Goal: Task Accomplishment & Management: Use online tool/utility

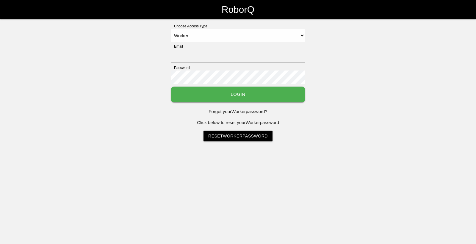
select select "Worker"
type input "[EMAIL_ADDRESS][DOMAIN_NAME]"
click at [232, 91] on button "Login" at bounding box center [238, 94] width 134 height 16
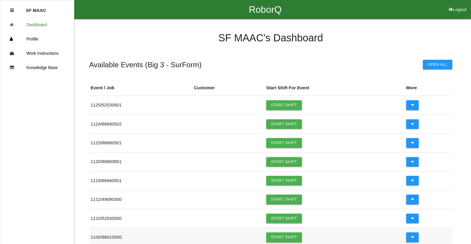
click at [279, 240] on link "Start Shift" at bounding box center [284, 237] width 36 height 10
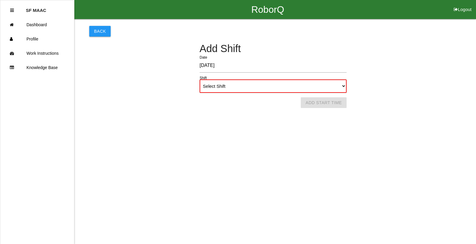
click at [341, 80] on select "Select Shift 1st Shift 2nd Shift 3rd Shift 4th Shift" at bounding box center [272, 85] width 147 height 13
select select "1"
click at [199, 79] on select "Select Shift 1st Shift 2nd Shift 3rd Shift 4th Shift" at bounding box center [272, 85] width 147 height 13
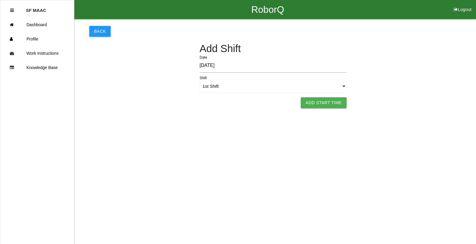
click at [338, 100] on button "Add Start Time" at bounding box center [323, 102] width 46 height 11
select select "6"
select select "28"
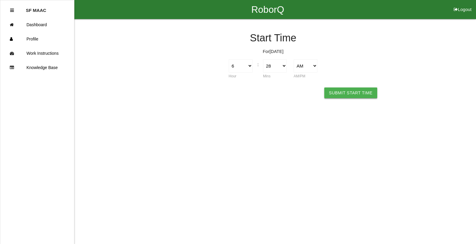
click at [343, 93] on button "Submit Start Time" at bounding box center [350, 92] width 53 height 11
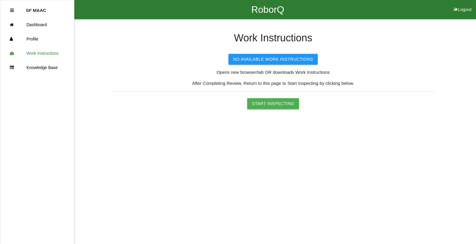
click at [263, 108] on button "Start Inspecting" at bounding box center [273, 103] width 52 height 11
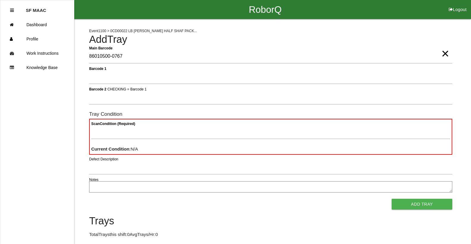
type Barcode "86010500-0767"
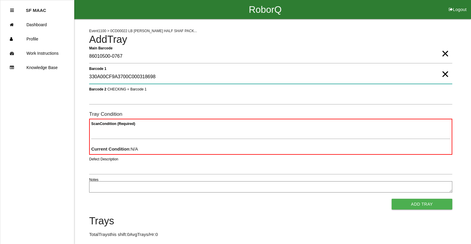
type 1 "330A00CF9A3700C000318698"
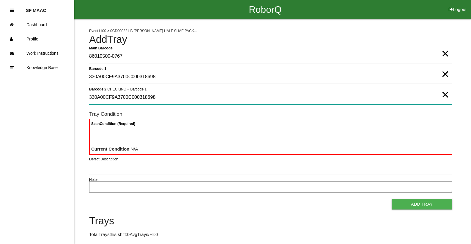
type 2 "330A00CF9A3700C000318698"
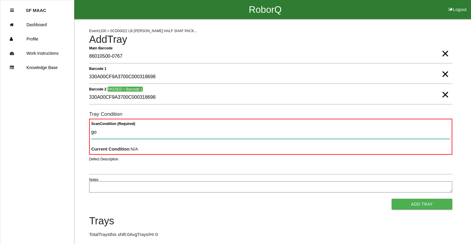
type Condition "goo"
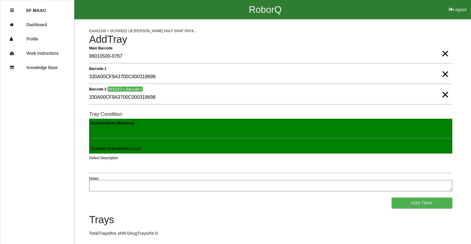
click at [392, 197] on button "Add Tray" at bounding box center [422, 202] width 61 height 11
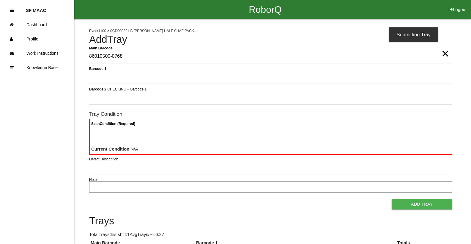
type Barcode "86010500-0768"
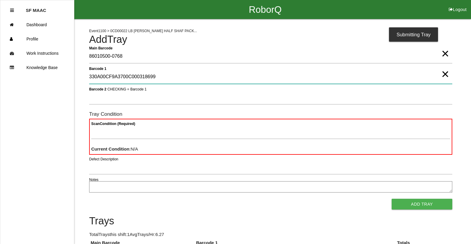
type 1 "330A00CF9A3700C000318699"
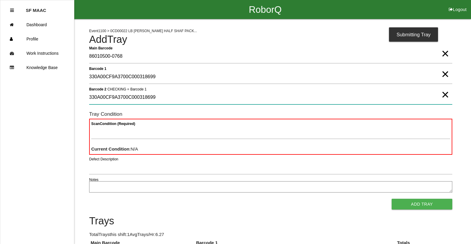
type 2 "330A00CF9A3700C000318699"
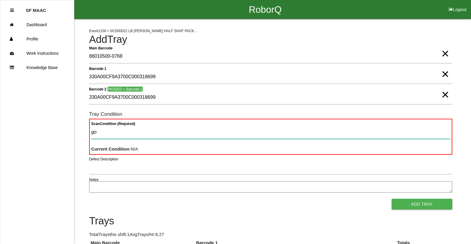
type Condition "goo"
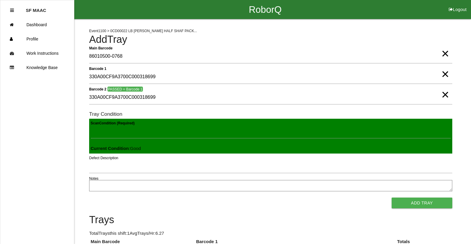
click at [392, 197] on button "Add Tray" at bounding box center [422, 202] width 61 height 11
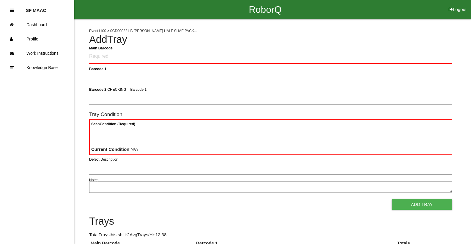
click at [350, 49] on div "Event 1100 > 0CD00022 LB [PERSON_NAME] HALF SHAF PACK... Add Tray Main Barcode …" at bounding box center [270, 151] width 363 height 264
click at [209, 50] on Barcode "Main Barcode" at bounding box center [270, 57] width 363 height 14
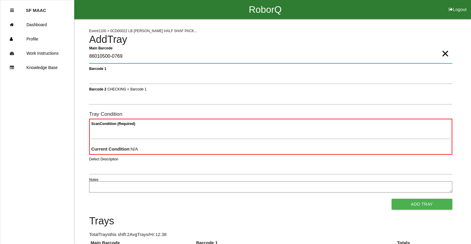
type Barcode "86010500-0769"
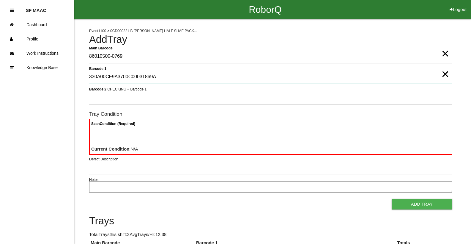
type 1 "330A00CF9A3700C00031869A"
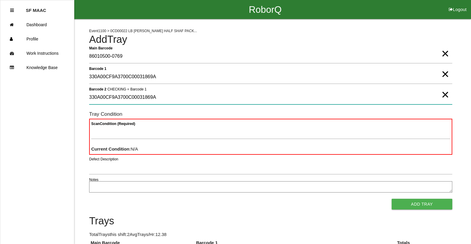
type 2 "330A00CF9A3700C00031869A"
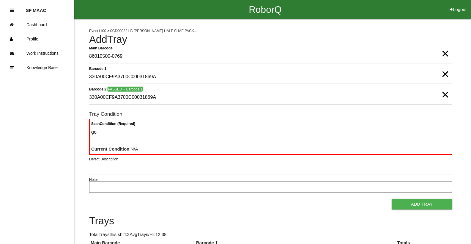
type Condition "goo"
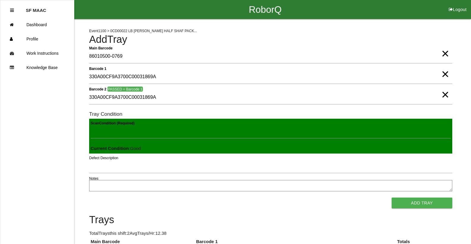
click at [392, 197] on button "Add Tray" at bounding box center [422, 202] width 61 height 11
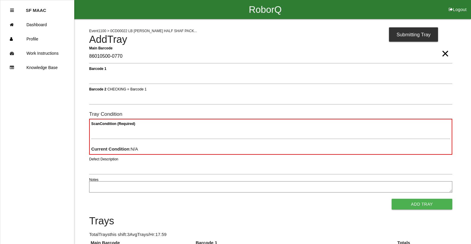
type Barcode "86010500-0770"
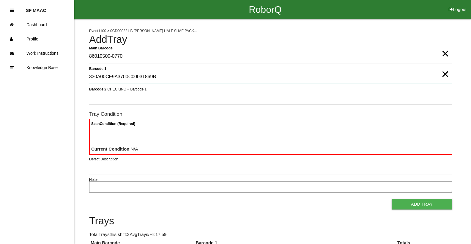
type 1 "330A00CF9A3700C00031869B"
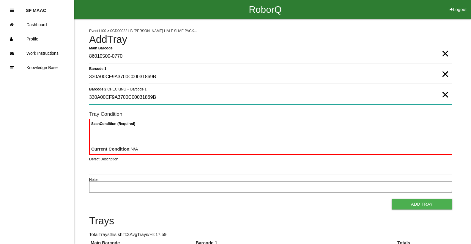
type 2 "330A00CF9A3700C00031869B"
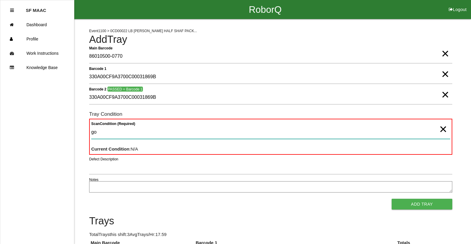
type Condition "goo"
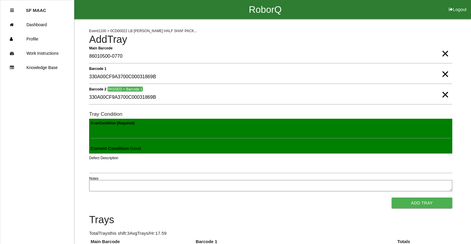
click at [392, 197] on button "Add Tray" at bounding box center [422, 202] width 61 height 11
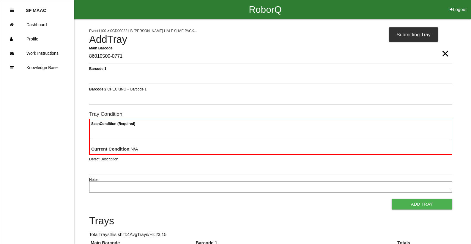
type Barcode "86010500-0771"
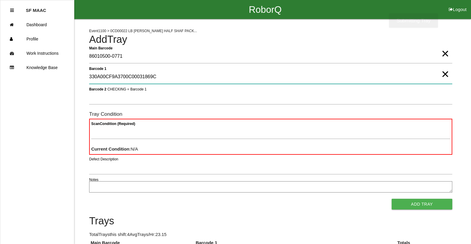
type 1 "330A00CF9A3700C00031869C"
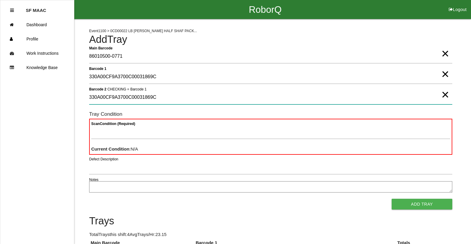
type 2 "330A00CF9A3700C00031869C"
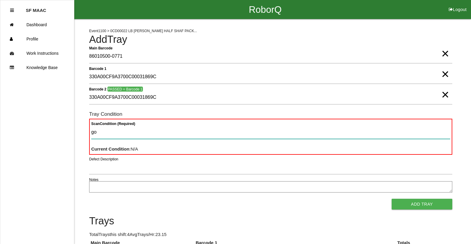
type Condition "goo"
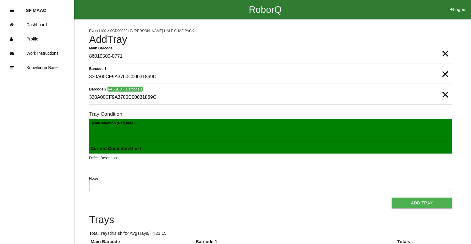
click at [392, 197] on button "Add Tray" at bounding box center [422, 202] width 61 height 11
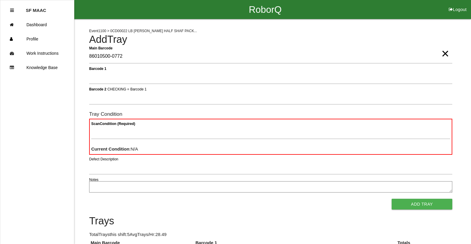
type Barcode "86010500-0772"
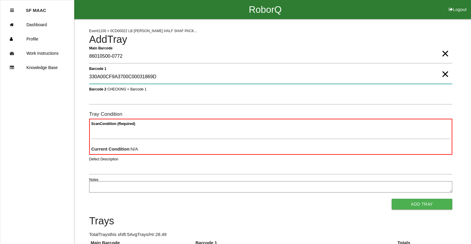
type 1 "330A00CF9A3700C00031869D"
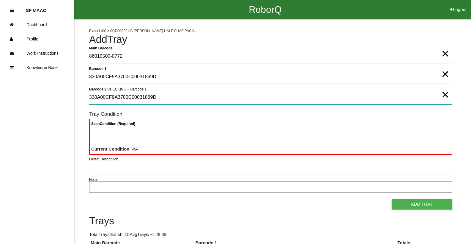
type 2 "330A00CF9A3700C00031869D"
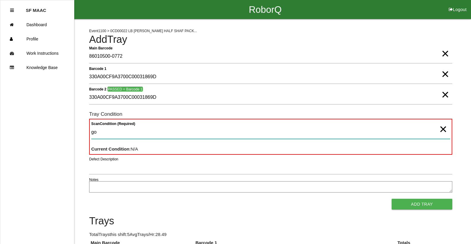
type Condition "goo"
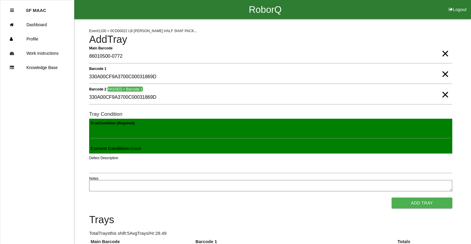
click at [392, 197] on button "Add Tray" at bounding box center [422, 202] width 61 height 11
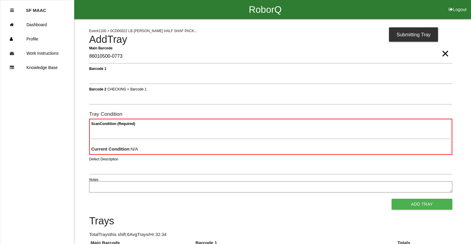
type Barcode "86010500-0773"
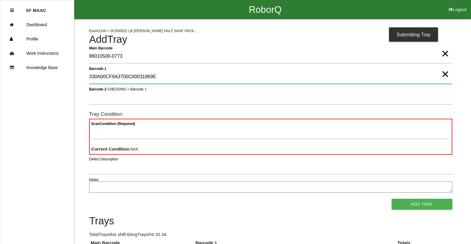
type 1 "330A00CF9A3700C00031869E"
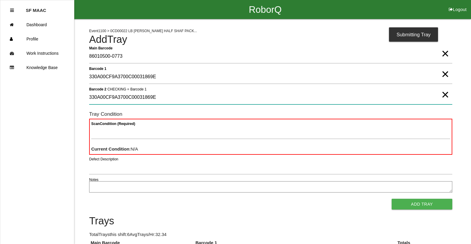
type 2 "330A00CF9A3700C00031869E"
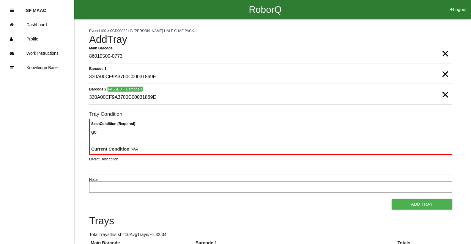
type Condition "goo"
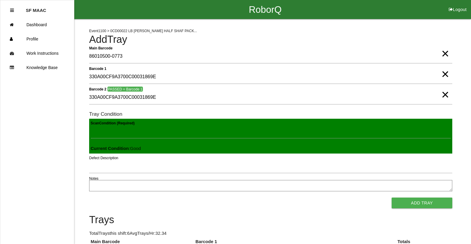
click at [392, 197] on button "Add Tray" at bounding box center [422, 202] width 61 height 11
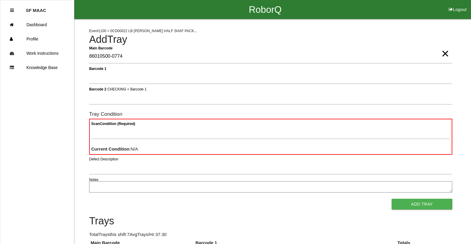
type Barcode "86010500-0774"
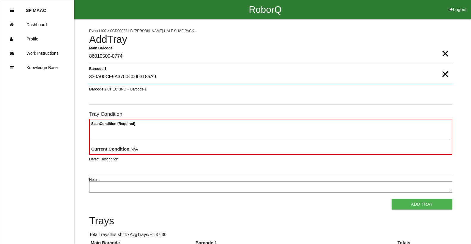
type 1 "330A00CF9A3700C0003186A9"
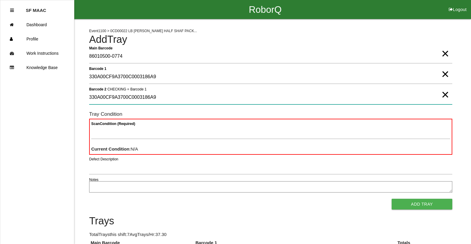
type 2 "330A00CF9A3700C0003186A9"
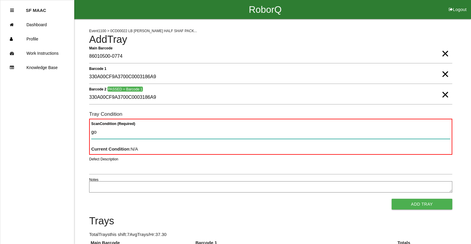
type Condition "goo"
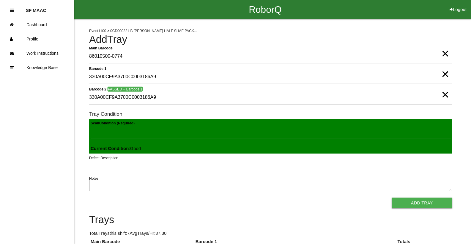
click at [392, 197] on button "Add Tray" at bounding box center [422, 202] width 61 height 11
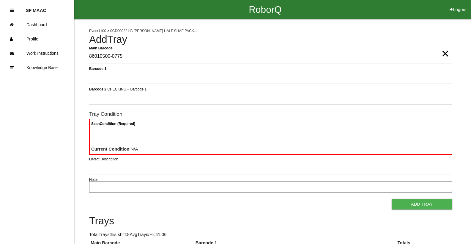
type Barcode "86010500-0775"
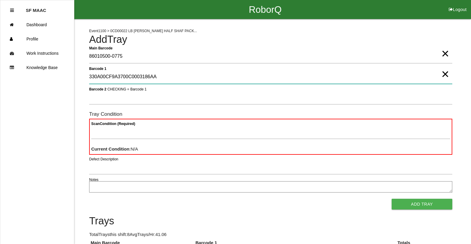
type 1 "330A00CF9A3700C0003186AA"
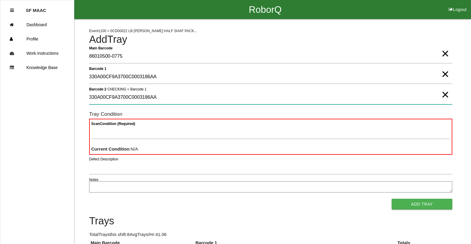
type 2 "330A00CF9A3700C0003186AA"
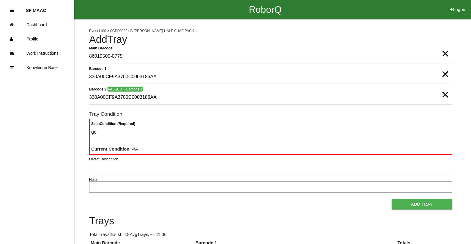
type Condition "goo"
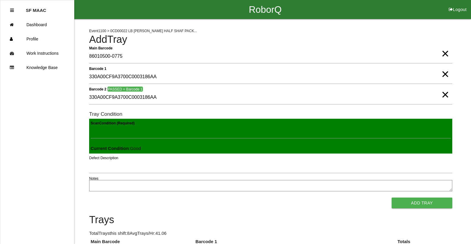
click at [392, 197] on button "Add Tray" at bounding box center [422, 202] width 61 height 11
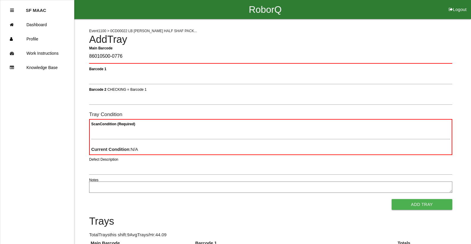
type Barcode "86010500-0776"
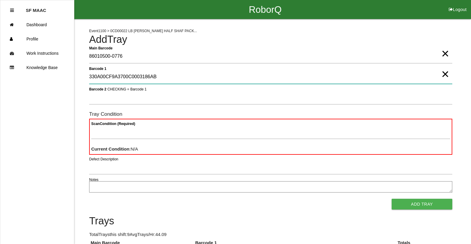
type 1 "330A00CF9A3700C0003186AB"
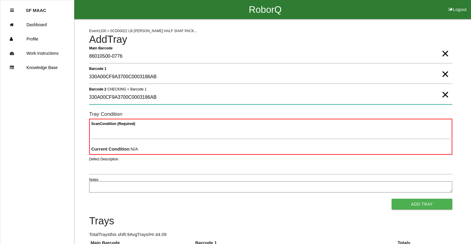
type 2 "330A00CF9A3700C0003186AB"
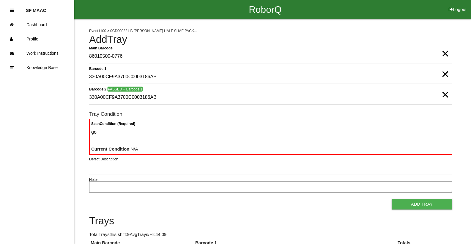
type Condition "goo"
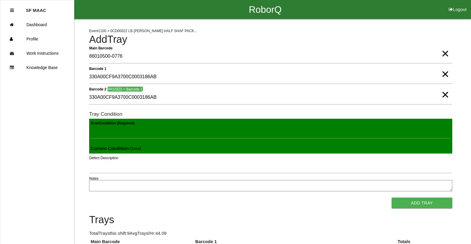
click at [392, 197] on button "Add Tray" at bounding box center [422, 202] width 61 height 11
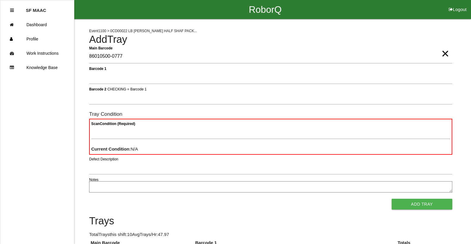
type Barcode "86010500-0777"
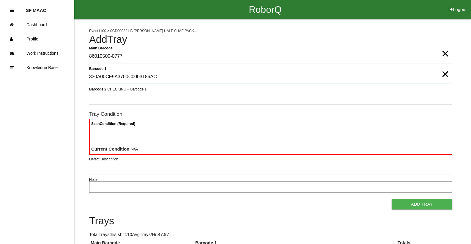
type 1 "330A00CF9A3700C0003186AC"
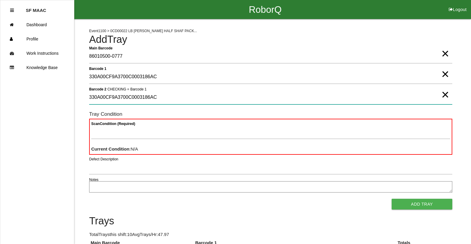
type 2 "330A00CF9A3700C0003186AC"
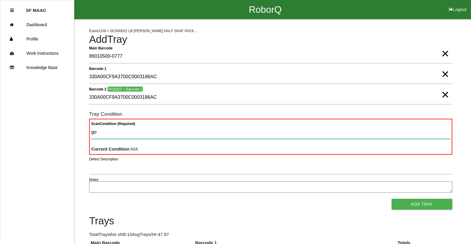
type Condition "goo"
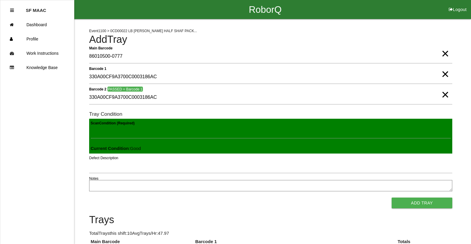
click at [392, 197] on button "Add Tray" at bounding box center [422, 202] width 61 height 11
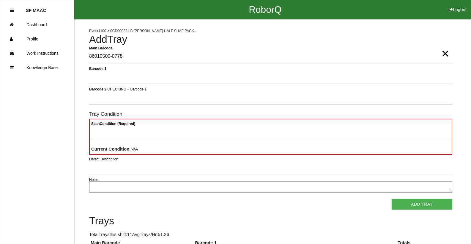
type Barcode "86010500-0778"
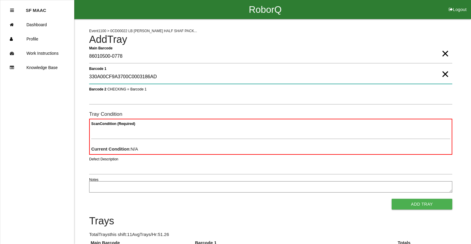
type 1 "330A00CF9A3700C0003186AD"
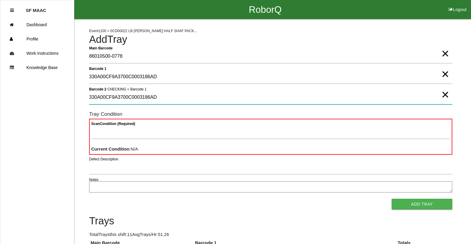
type 2 "330A00CF9A3700C0003186AD"
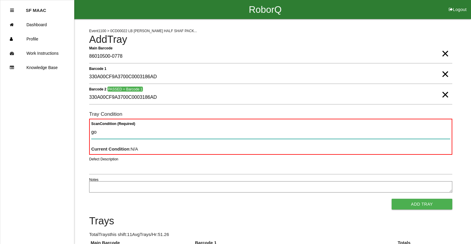
type Condition "goo"
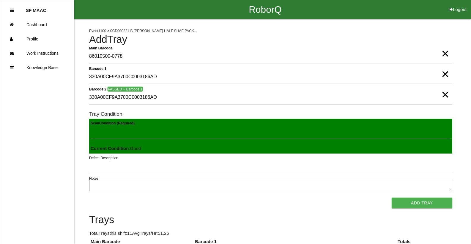
click at [392, 197] on button "Add Tray" at bounding box center [422, 202] width 61 height 11
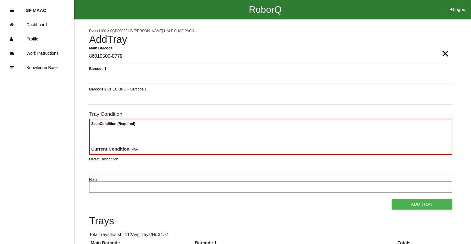
type Barcode "86010500-0779"
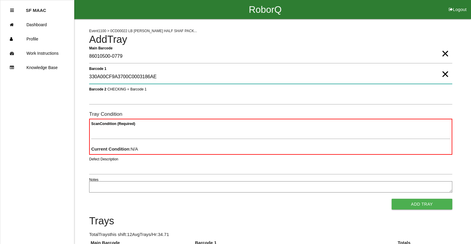
type 1 "330A00CF9A3700C0003186AE"
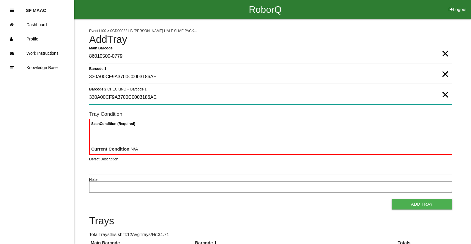
type 2 "330A00CF9A3700C0003186AE"
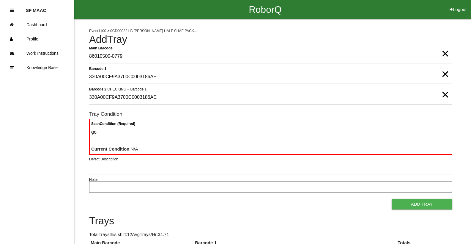
type Condition "goo"
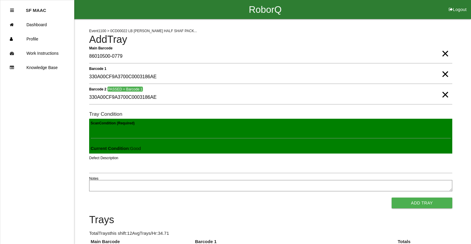
click at [392, 197] on button "Add Tray" at bounding box center [422, 202] width 61 height 11
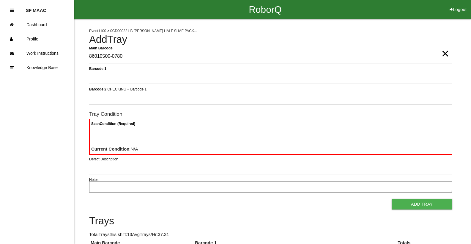
type Barcode "86010500-0780"
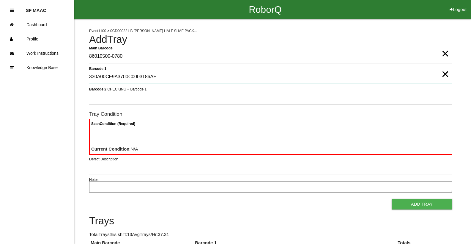
type 1 "330A00CF9A3700C0003186AF"
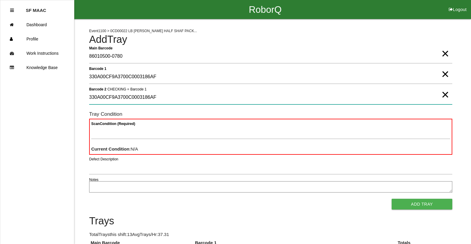
type 2 "330A00CF9A3700C0003186AF"
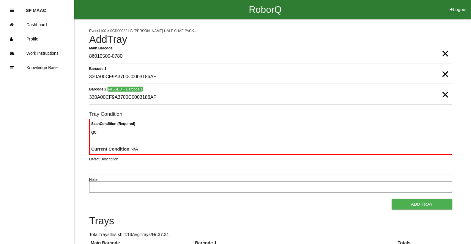
type Condition "goo"
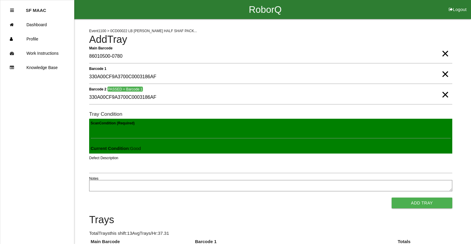
click at [392, 197] on button "Add Tray" at bounding box center [422, 202] width 61 height 11
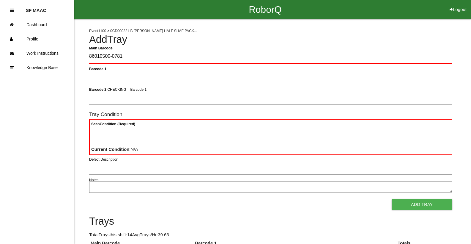
type Barcode "86010500-0781"
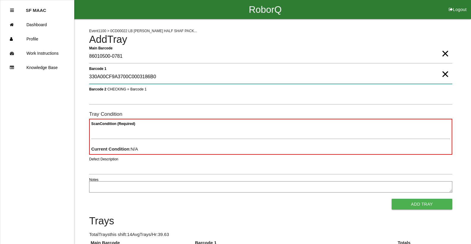
type 1 "330A00CF9A3700C0003186B0"
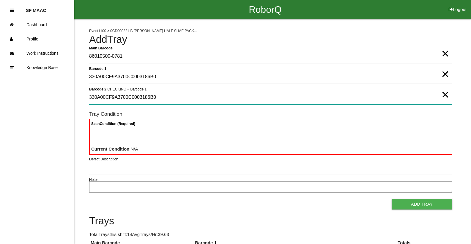
type 2 "330A00CF9A3700C0003186B0"
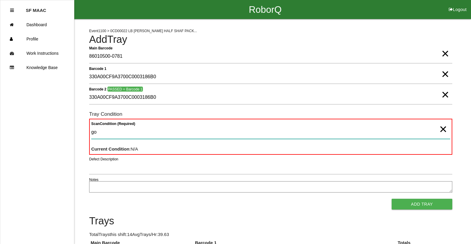
type Condition "goo"
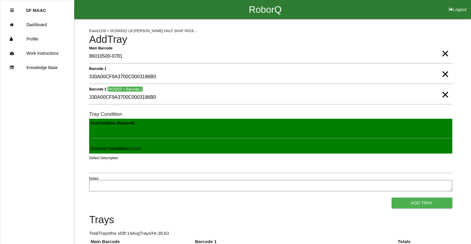
click at [392, 197] on button "Add Tray" at bounding box center [422, 202] width 61 height 11
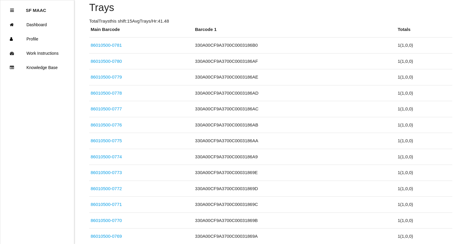
scroll to position [53, 0]
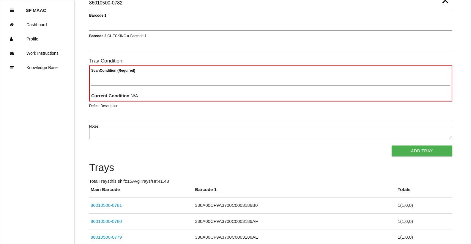
type Barcode "86010500-0782"
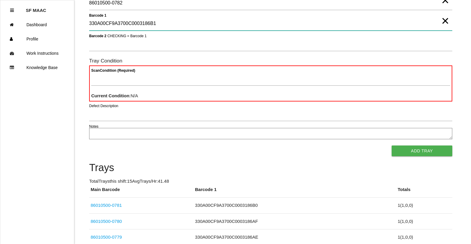
type 1 "330A00CF9A3700C0003186B1"
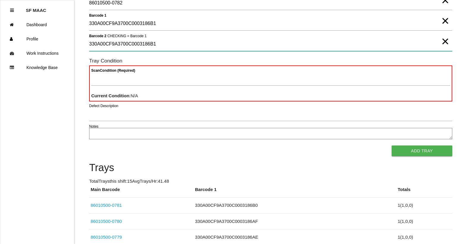
type 2 "330A00CF9A3700C0003186B1"
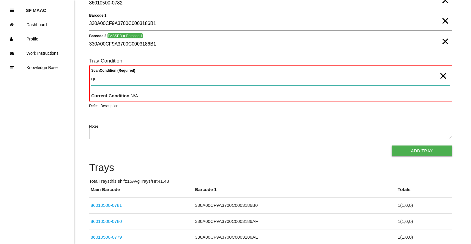
type Condition "goo"
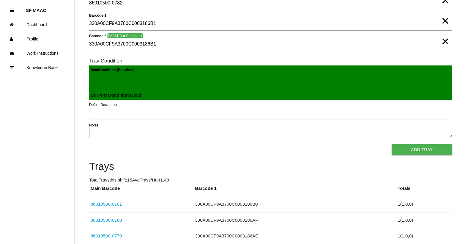
click at [392, 144] on button "Add Tray" at bounding box center [422, 149] width 61 height 11
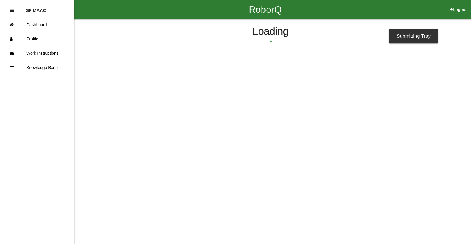
scroll to position [0, 0]
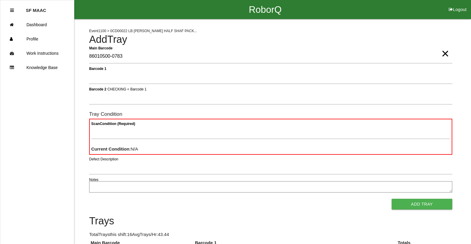
type Barcode "86010500-0783"
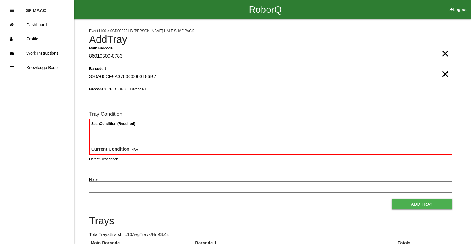
type 1 "330A00CF9A3700C0003186B2"
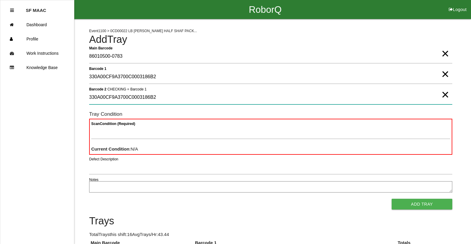
type 2 "330A00CF9A3700C0003186B2"
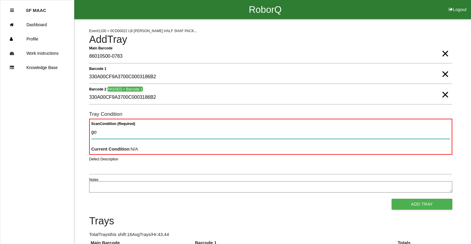
type Condition "goo"
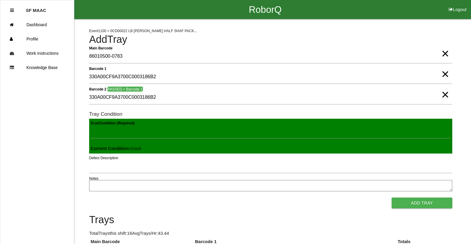
click at [392, 197] on button "Add Tray" at bounding box center [422, 202] width 61 height 11
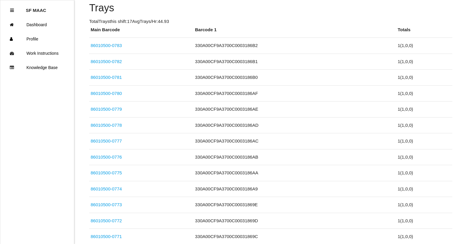
scroll to position [53, 0]
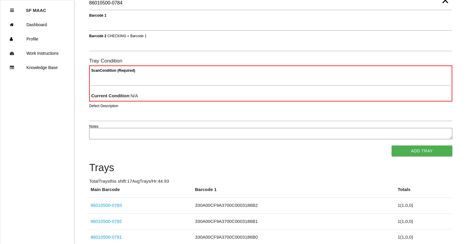
type Barcode "86010500-0784"
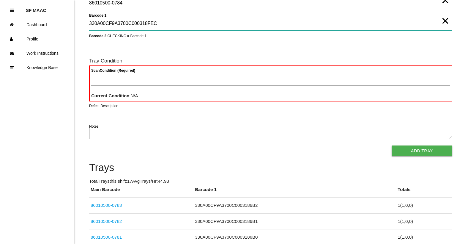
type 1 "330A00CF9A3700C000318FEC"
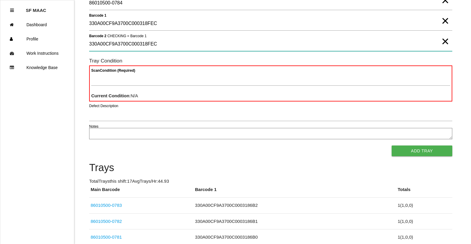
type 2 "330A00CF9A3700C000318FEC"
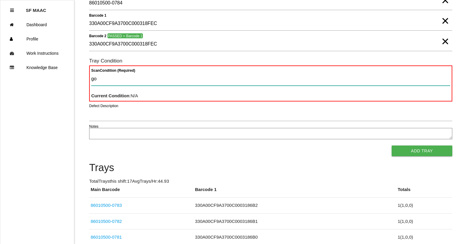
type Condition "goo"
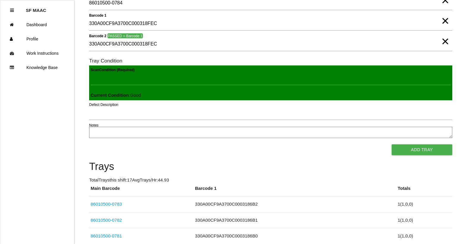
click at [392, 144] on button "Add Tray" at bounding box center [422, 149] width 61 height 11
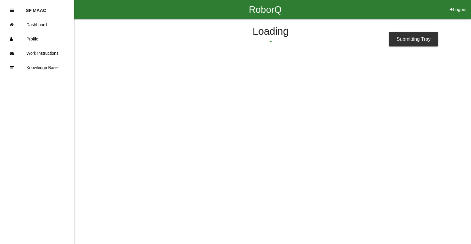
scroll to position [0, 0]
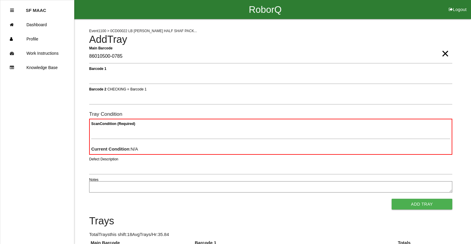
type Barcode "86010500-0785"
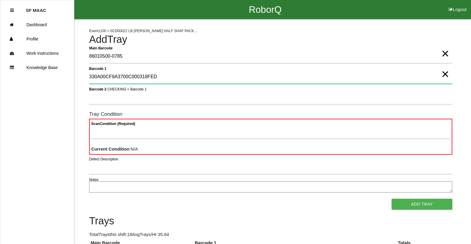
type 1 "330A00CF9A3700C000318FED"
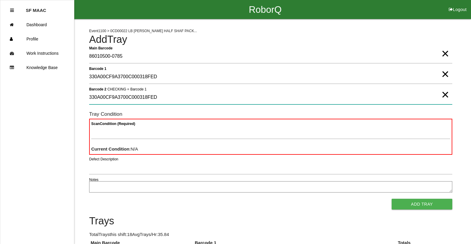
type 2 "330A00CF9A3700C000318FED"
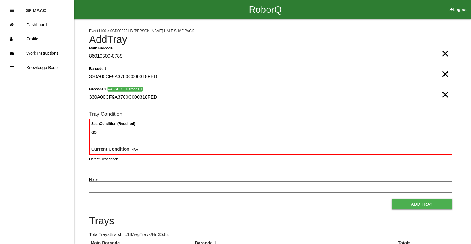
type Condition "goo"
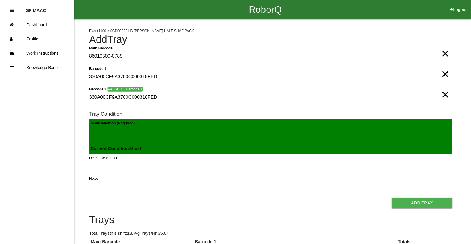
click at [392, 197] on button "Add Tray" at bounding box center [422, 202] width 61 height 11
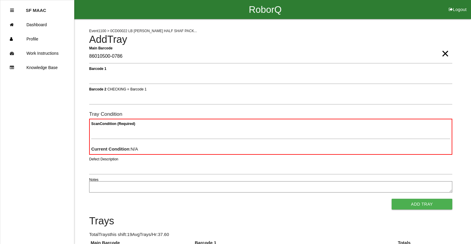
type Barcode "86010500-0786"
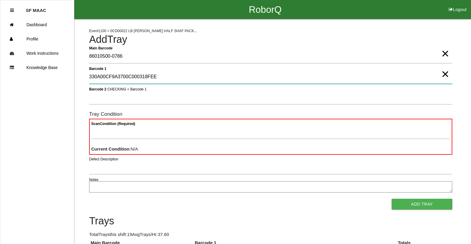
type 1 "330A00CF9A3700C000318FEE"
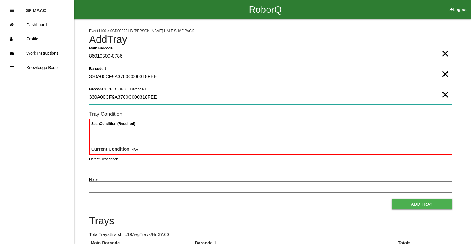
type 2 "330A00CF9A3700C000318FEE"
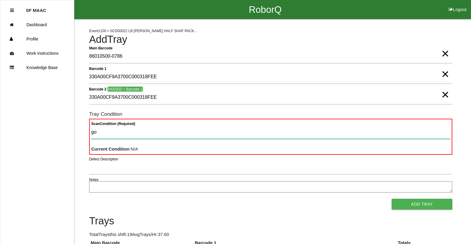
type Condition "goo"
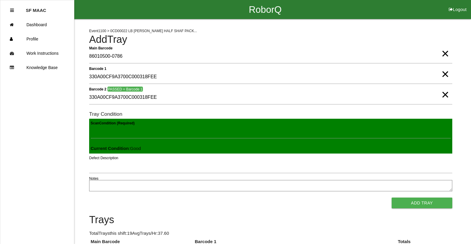
click at [392, 197] on button "Add Tray" at bounding box center [422, 202] width 61 height 11
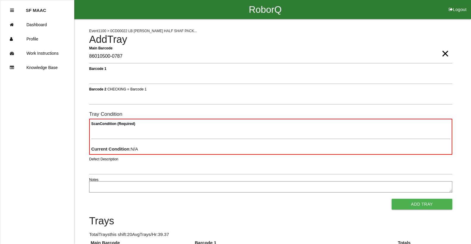
type Barcode "86010500-0787"
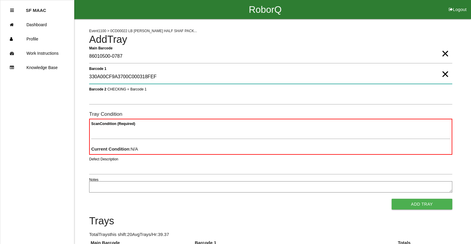
type 1 "330A00CF9A3700C000318FEF"
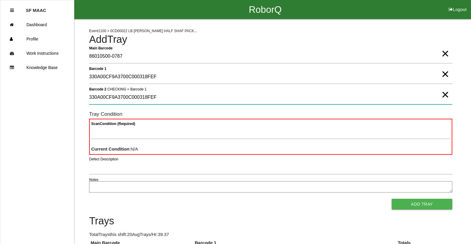
type 2 "330A00CF9A3700C000318FEF"
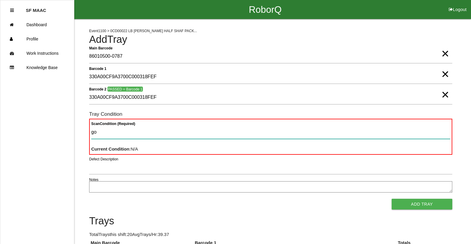
type Condition "goo"
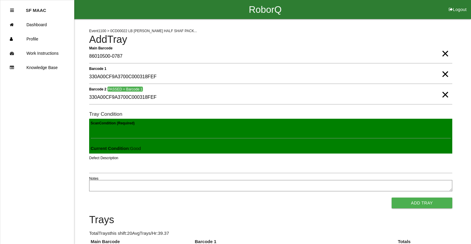
click at [392, 197] on button "Add Tray" at bounding box center [422, 202] width 61 height 11
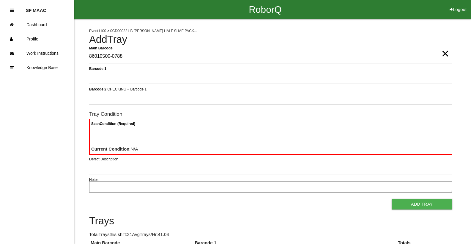
type Barcode "86010500-0788"
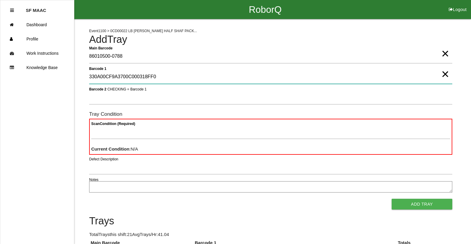
type 1 "330A00CF9A3700C000318FF0"
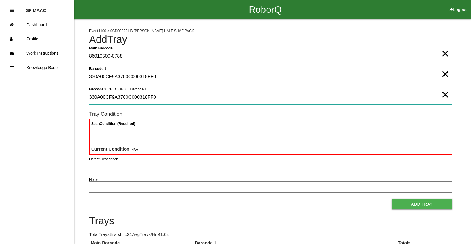
type 2 "330A00CF9A3700C000318FF0"
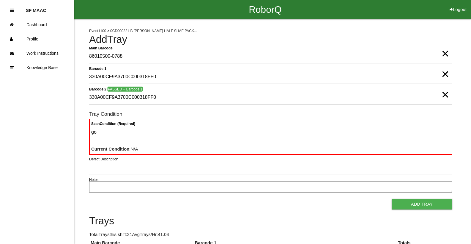
type Condition "goo"
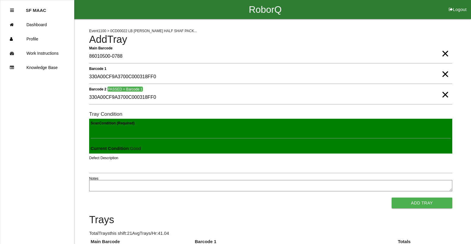
click at [392, 197] on button "Add Tray" at bounding box center [422, 202] width 61 height 11
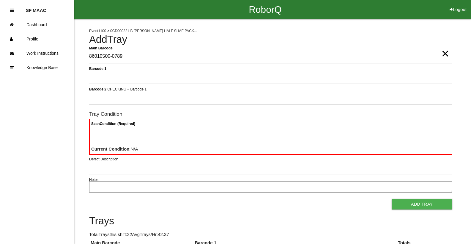
type Barcode "86010500-0789"
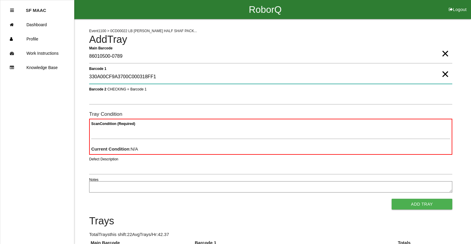
type 1 "330A00CF9A3700C000318FF1"
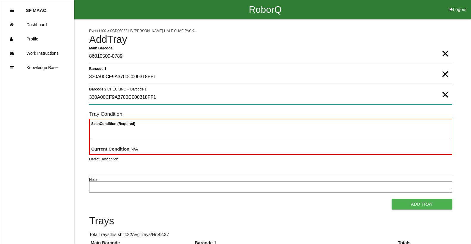
type 2 "330A00CF9A3700C000318FF1"
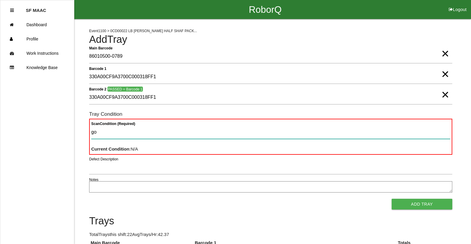
type Condition "goo"
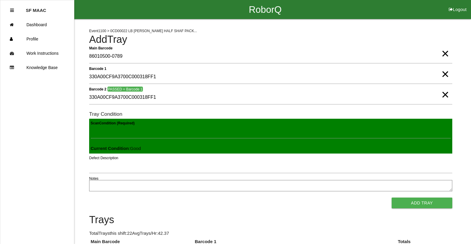
click at [392, 197] on button "Add Tray" at bounding box center [422, 202] width 61 height 11
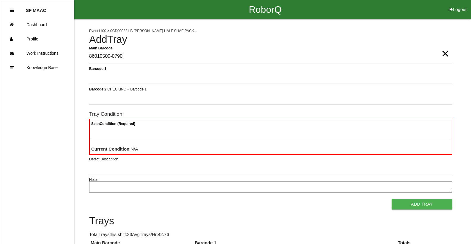
type Barcode "86010500-0790"
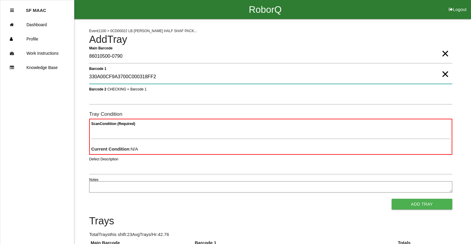
type 1 "330A00CF9A3700C000318FF2"
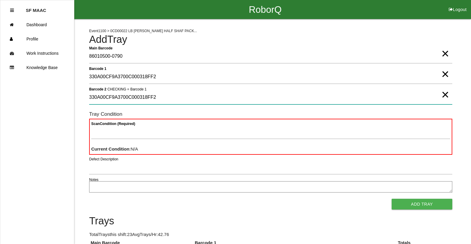
type 2 "330A00CF9A3700C000318FF2"
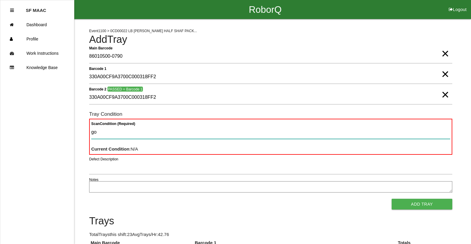
type Condition "goo"
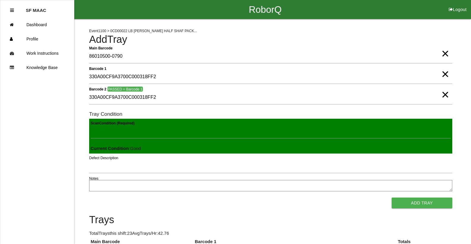
click at [392, 197] on button "Add Tray" at bounding box center [422, 202] width 61 height 11
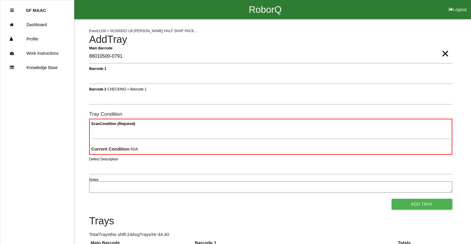
type Barcode "86010500-0791"
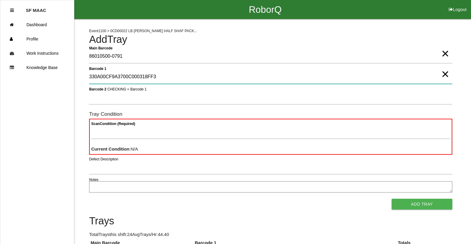
type 1 "330A00CF9A3700C000318FF3"
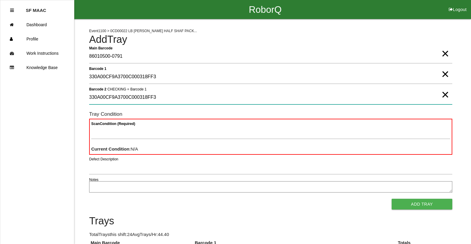
type 2 "330A00CF9A3700C000318FF3"
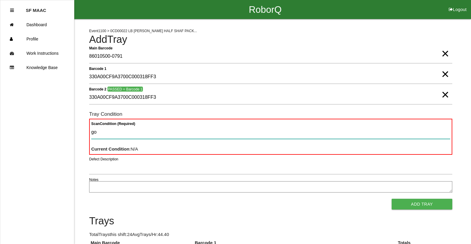
type Condition "goo"
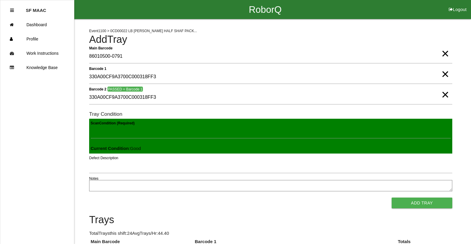
click at [392, 197] on button "Add Tray" at bounding box center [422, 202] width 61 height 11
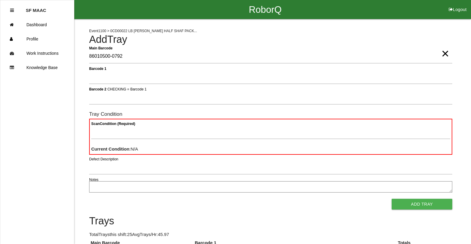
type Barcode "86010500-0792"
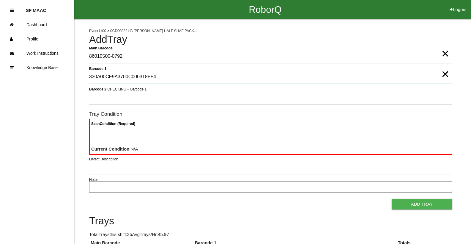
type 1 "330A00CF9A3700C000318FF4"
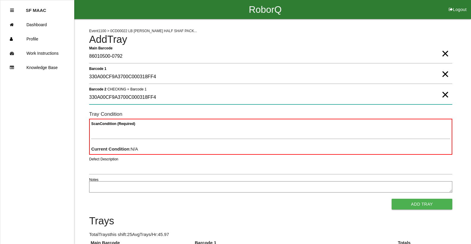
type 2 "330A00CF9A3700C000318FF4"
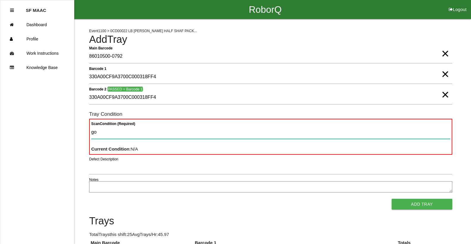
type Condition "goo"
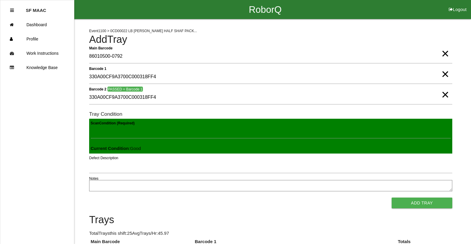
click at [392, 197] on button "Add Tray" at bounding box center [422, 202] width 61 height 11
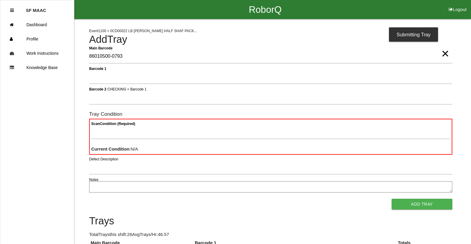
type Barcode "86010500-0793"
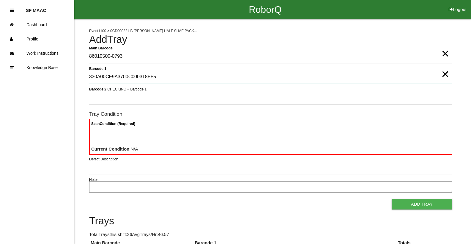
type 1 "330A00CF9A3700C000318FF5"
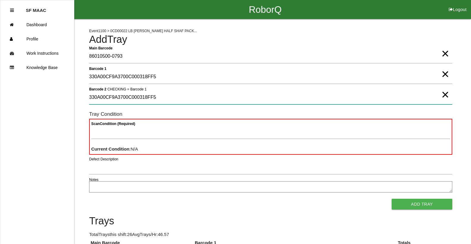
type 2 "330A00CF9A3700C000318FF5"
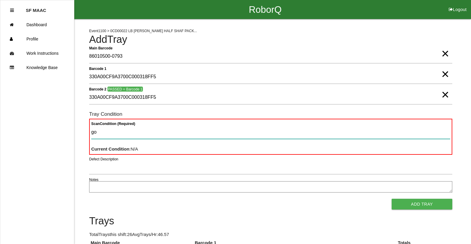
type Condition "goo"
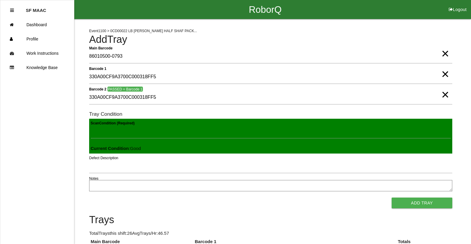
click at [392, 197] on button "Add Tray" at bounding box center [422, 202] width 61 height 11
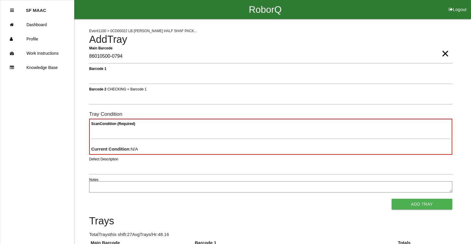
type Barcode "86010500-0794"
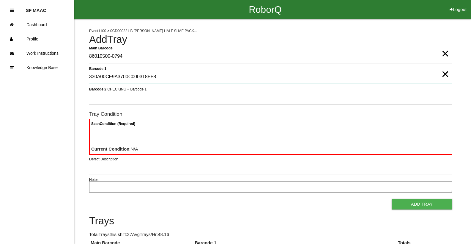
type 1 "330A00CF9A3700C000318FF8"
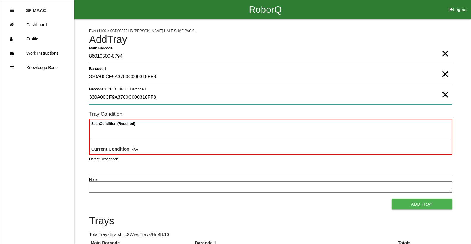
type 2 "330A00CF9A3700C000318FF8"
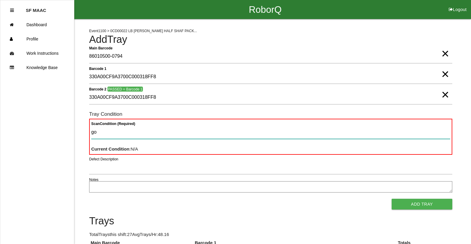
type Condition "goo"
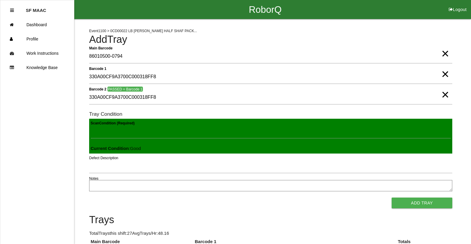
click at [392, 197] on button "Add Tray" at bounding box center [422, 202] width 61 height 11
